Goal: Find specific page/section

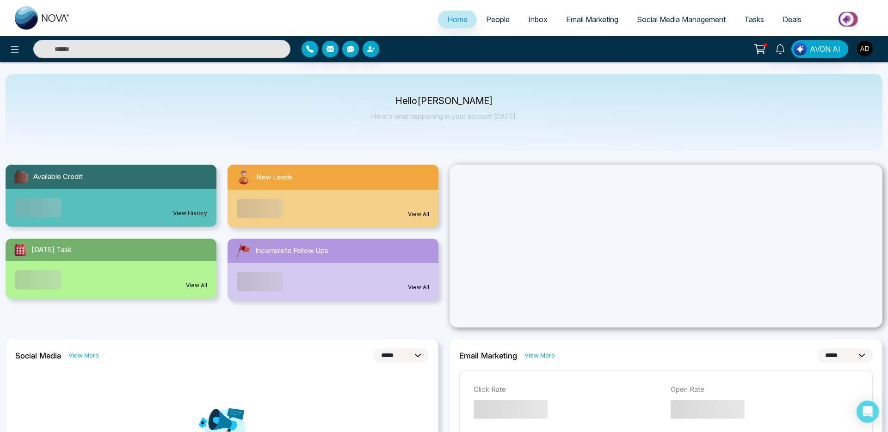
select select "*"
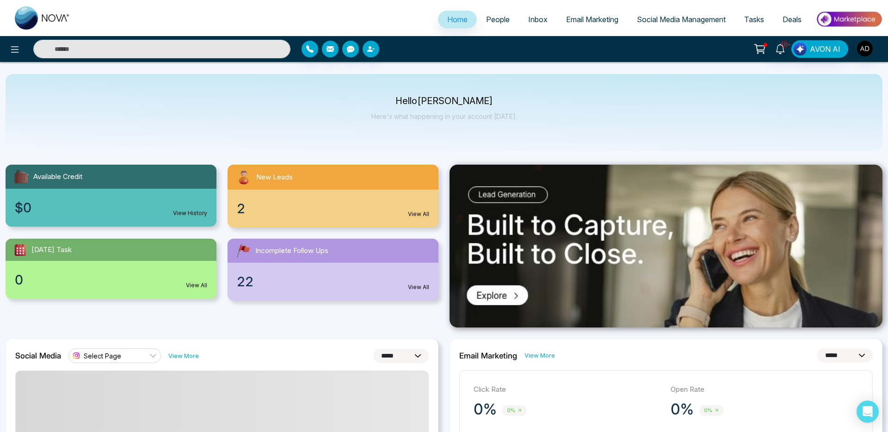
click at [488, 22] on span "People" at bounding box center [498, 19] width 24 height 9
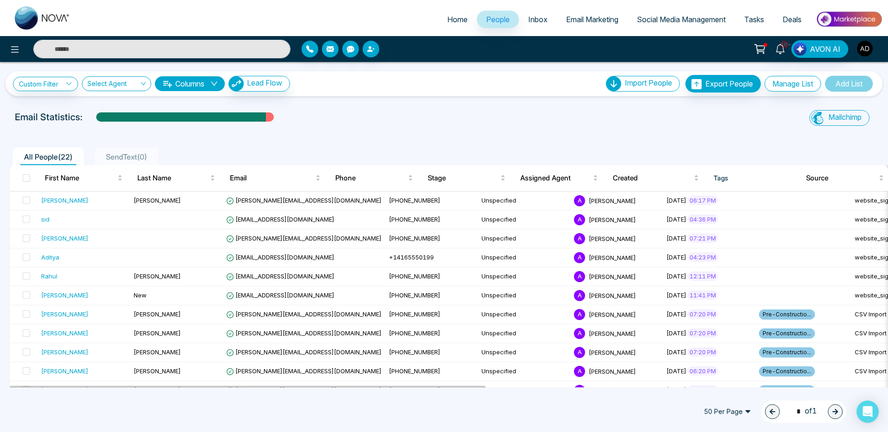
click at [859, 50] on img "button" at bounding box center [865, 49] width 16 height 16
